Goal: Navigation & Orientation: Find specific page/section

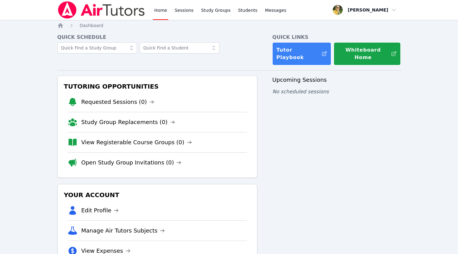
click at [164, 12] on link "Home" at bounding box center [160, 10] width 15 height 20
click at [379, 11] on span "button" at bounding box center [365, 10] width 68 height 14
click at [375, 10] on span "button" at bounding box center [365, 10] width 68 height 14
click at [356, 25] on link "Profile" at bounding box center [367, 24] width 60 height 11
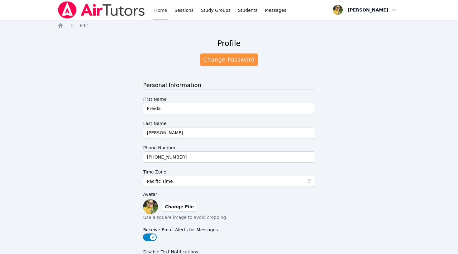
click at [162, 10] on link "Home" at bounding box center [160, 10] width 15 height 20
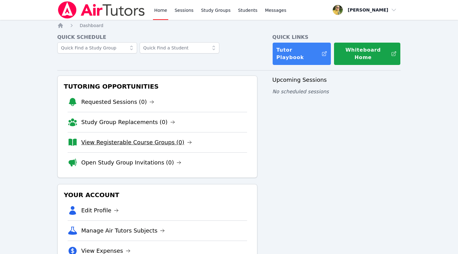
click at [132, 138] on link "View Registerable Course Groups (0)" at bounding box center [136, 142] width 111 height 9
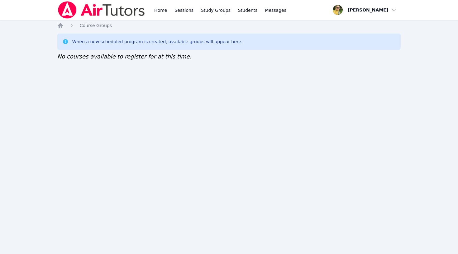
click at [94, 12] on img at bounding box center [101, 9] width 88 height 17
